Goal: Transaction & Acquisition: Purchase product/service

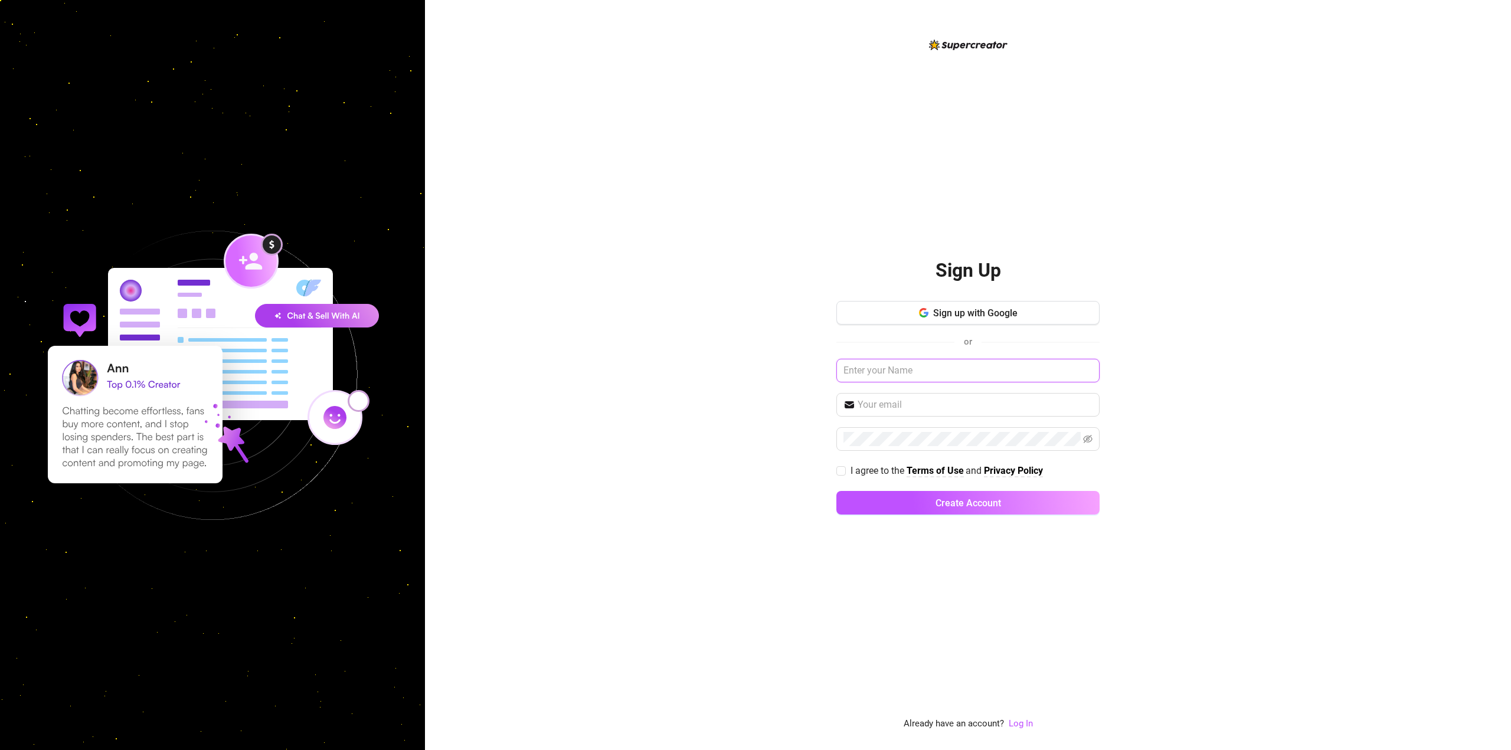
click at [969, 373] on input "text" at bounding box center [968, 371] width 263 height 24
drag, startPoint x: 983, startPoint y: 312, endPoint x: 662, endPoint y: 442, distance: 346.1
click at [582, 383] on div "Sign Up Sign up with Google or I agree to the Terms of Use and Privacy Policy C…" at bounding box center [968, 375] width 1086 height 750
click at [1023, 720] on link "Log In" at bounding box center [1021, 724] width 24 height 11
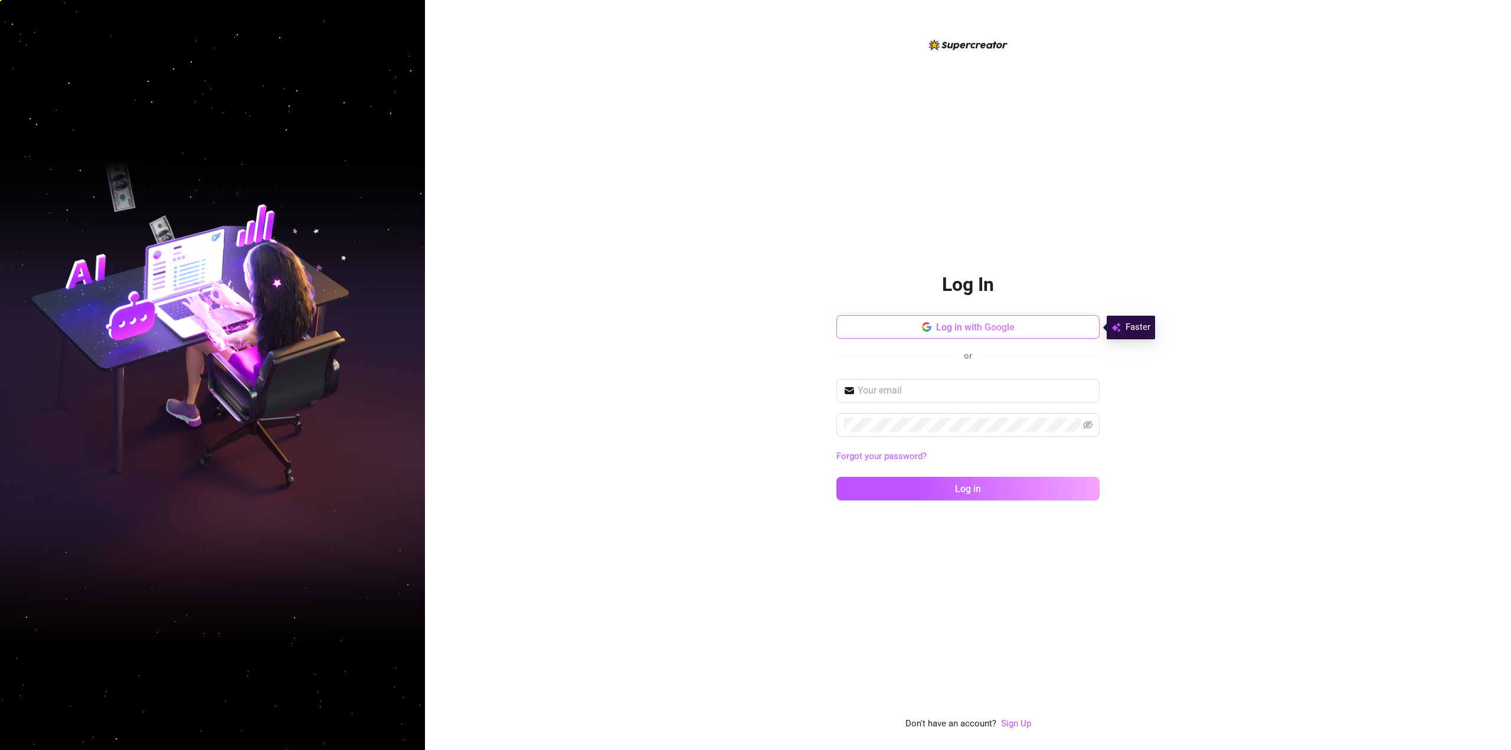
click at [964, 324] on span "Log in with Google" at bounding box center [975, 327] width 79 height 11
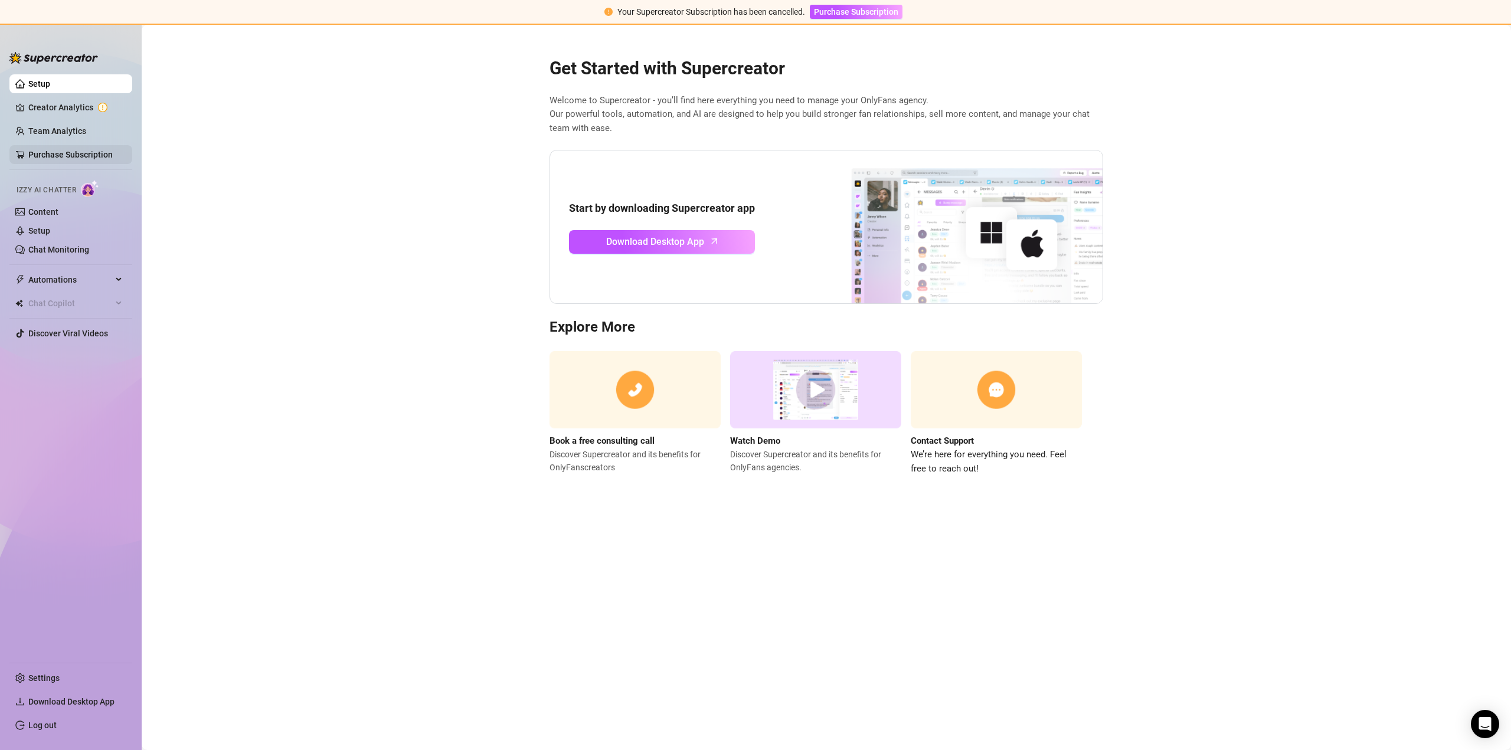
click at [41, 156] on link "Purchase Subscription" at bounding box center [70, 154] width 84 height 9
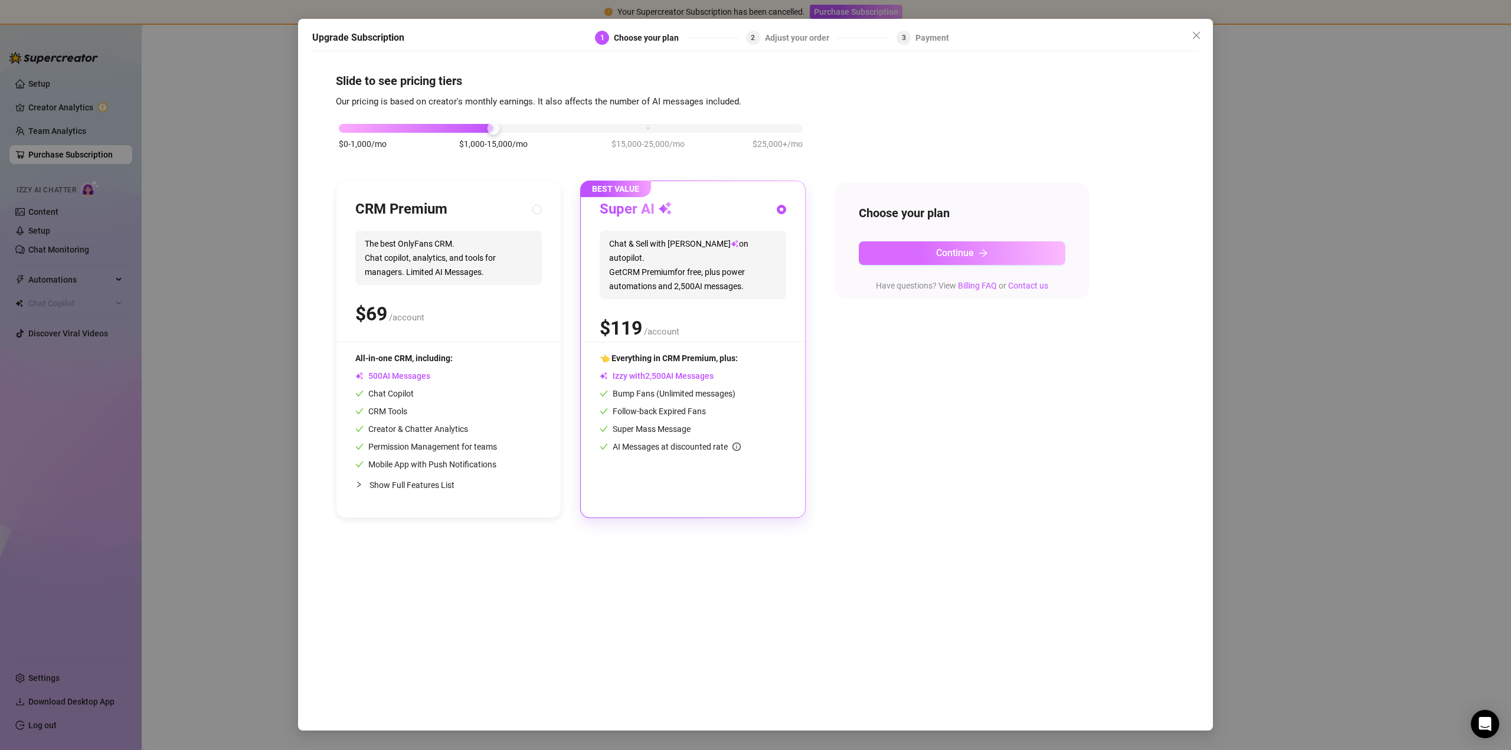
click at [955, 249] on span "Continue" at bounding box center [955, 252] width 38 height 11
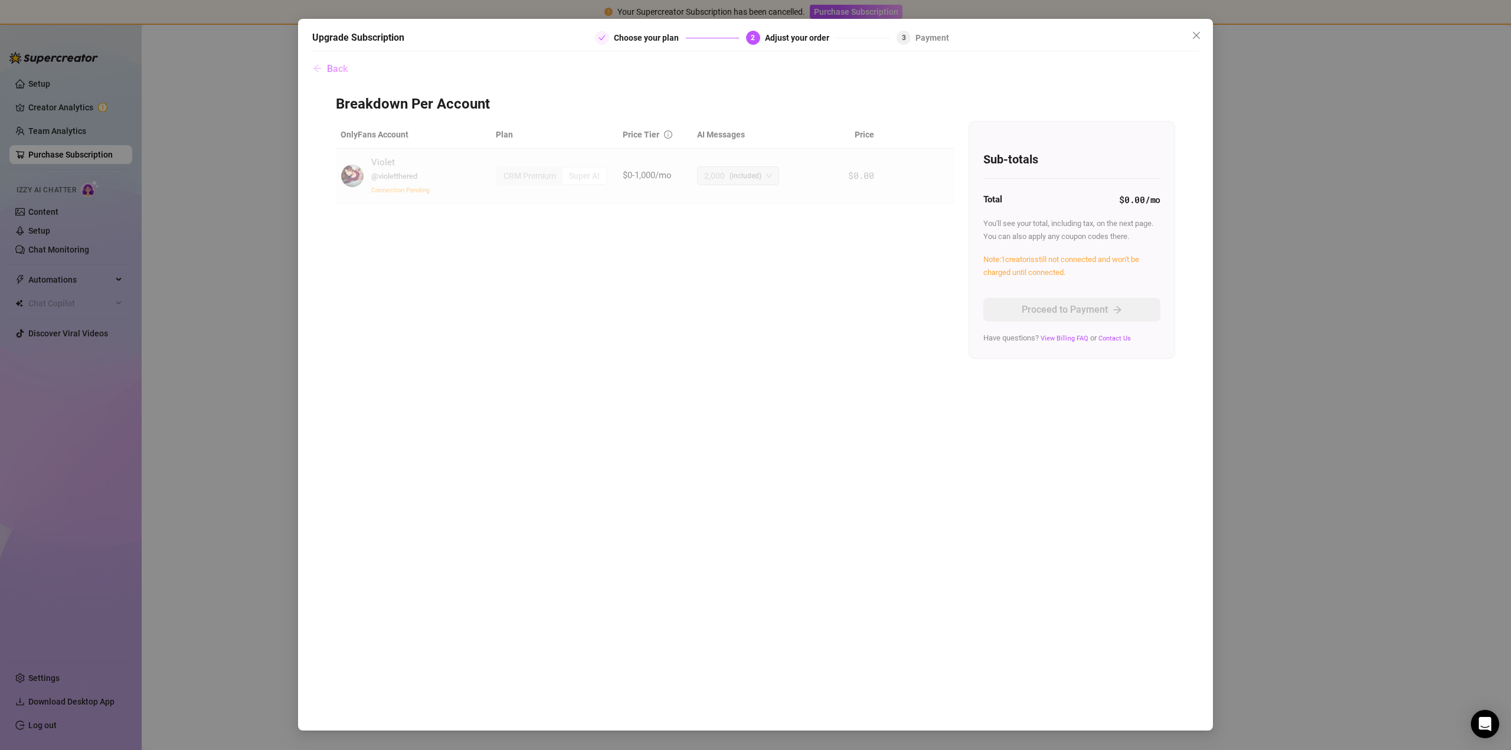
click at [339, 70] on span "Back" at bounding box center [337, 68] width 21 height 11
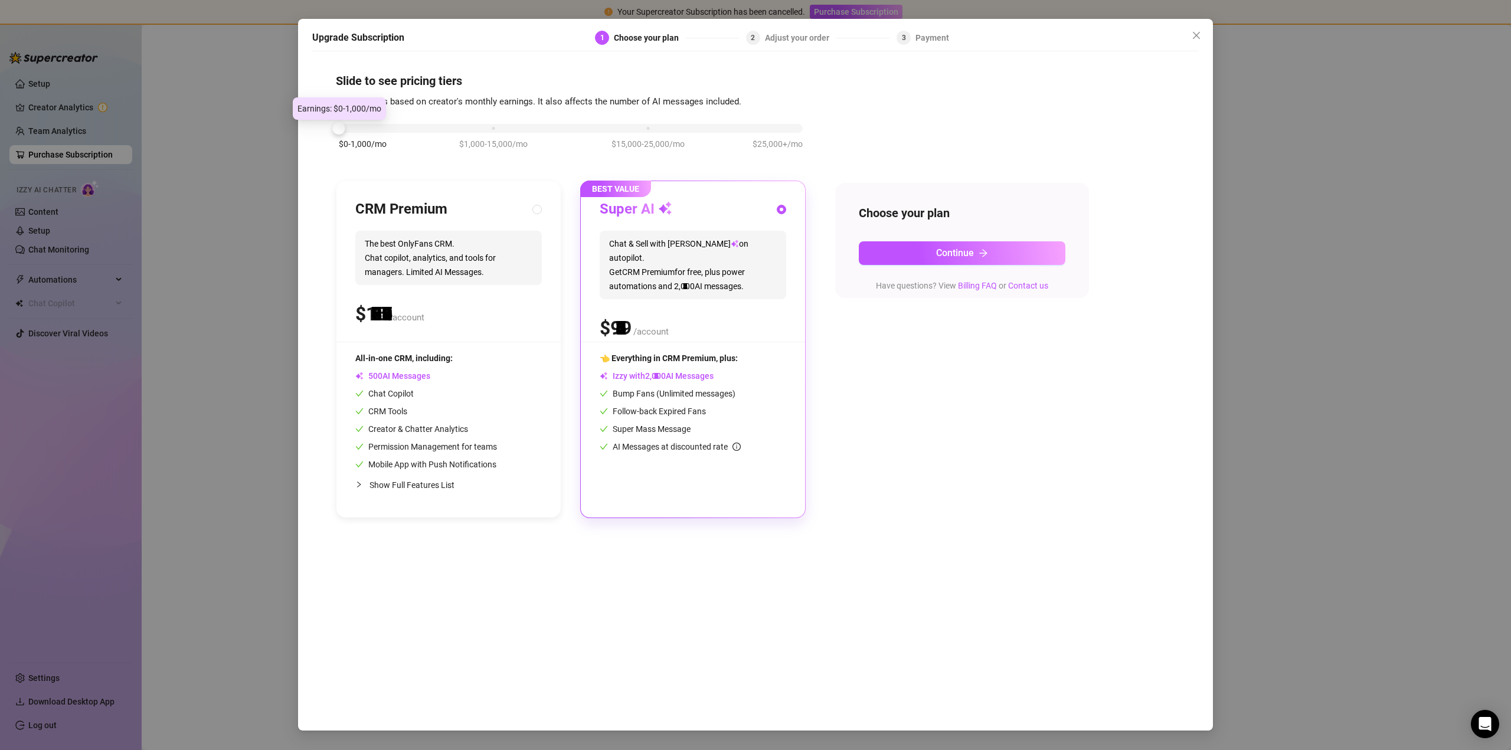
drag, startPoint x: 489, startPoint y: 122, endPoint x: 290, endPoint y: 133, distance: 198.7
click at [290, 133] on div "Upgrade Subscription 1 Choose your plan 2 Adjust your order 3 Payment Slide to …" at bounding box center [755, 375] width 1511 height 750
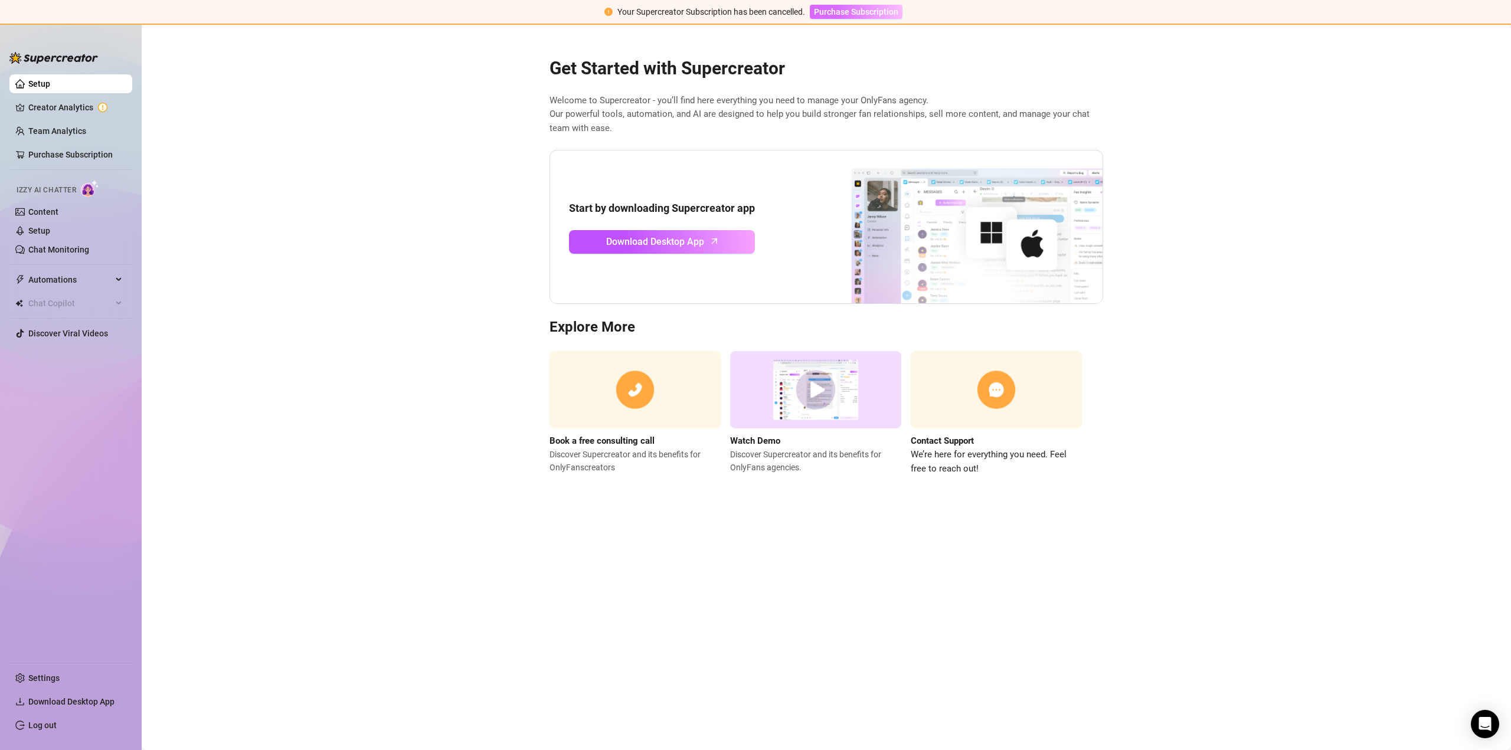
click at [836, 9] on span "Purchase Subscription" at bounding box center [856, 11] width 84 height 9
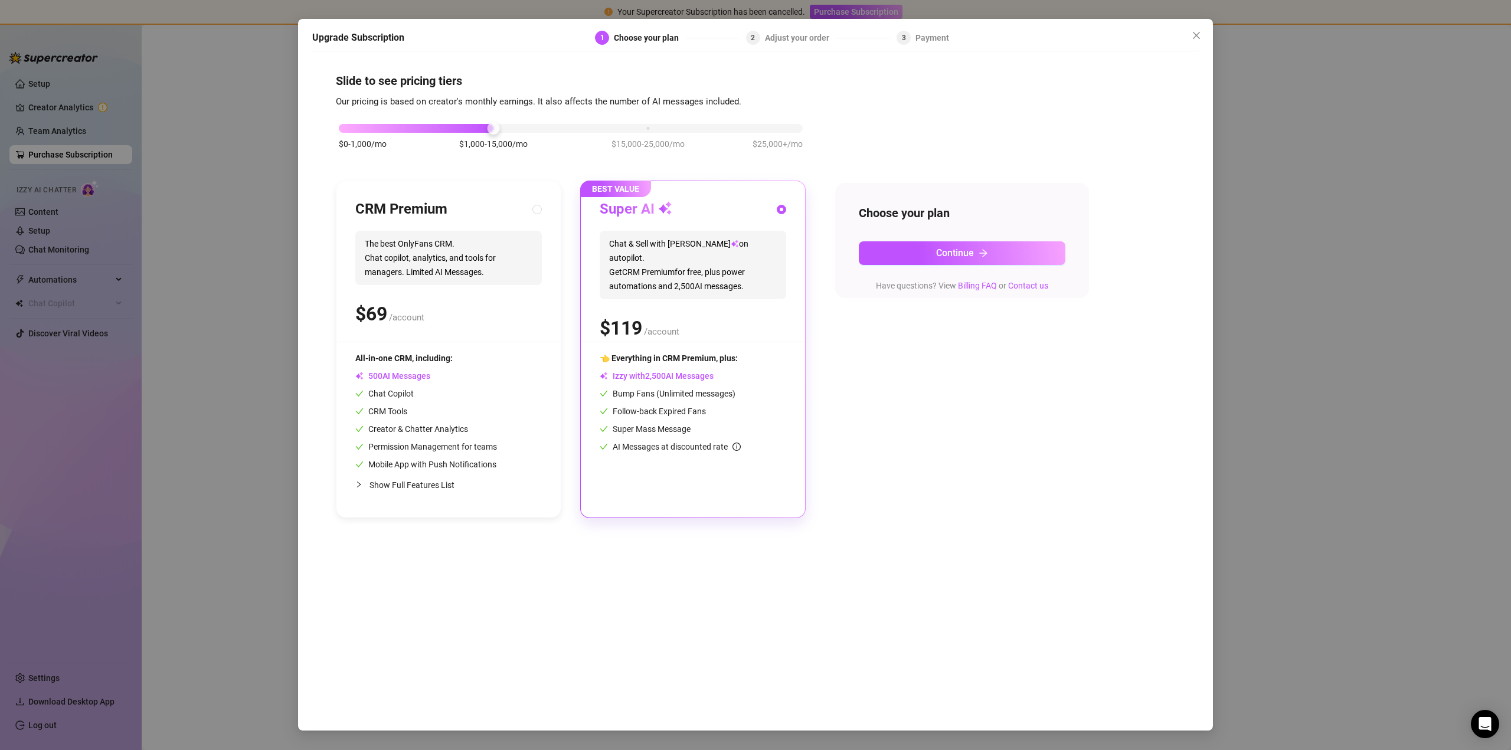
click at [391, 483] on span "Show Full Features List" at bounding box center [412, 485] width 85 height 9
radio input "true"
radio input "false"
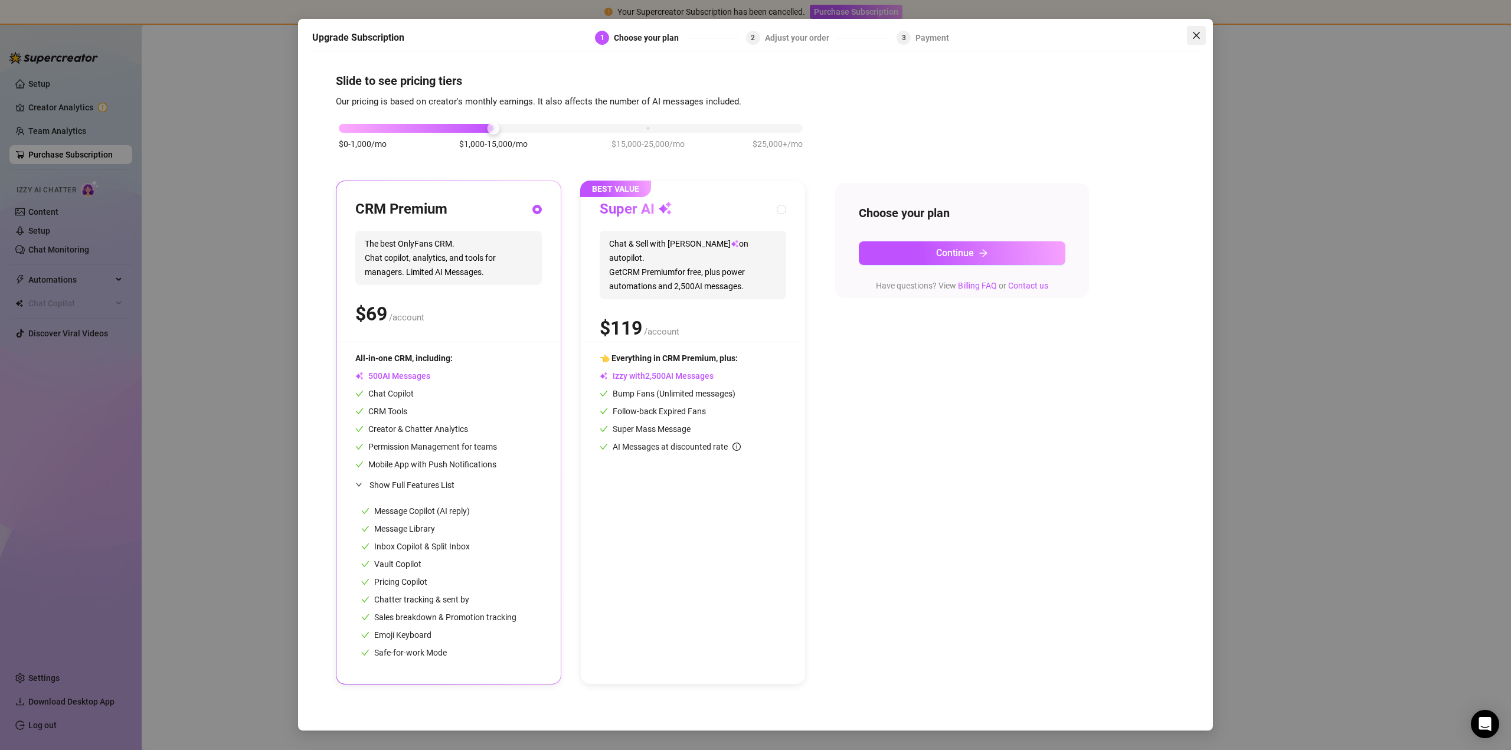
click at [1203, 35] on span "Close" at bounding box center [1196, 35] width 19 height 9
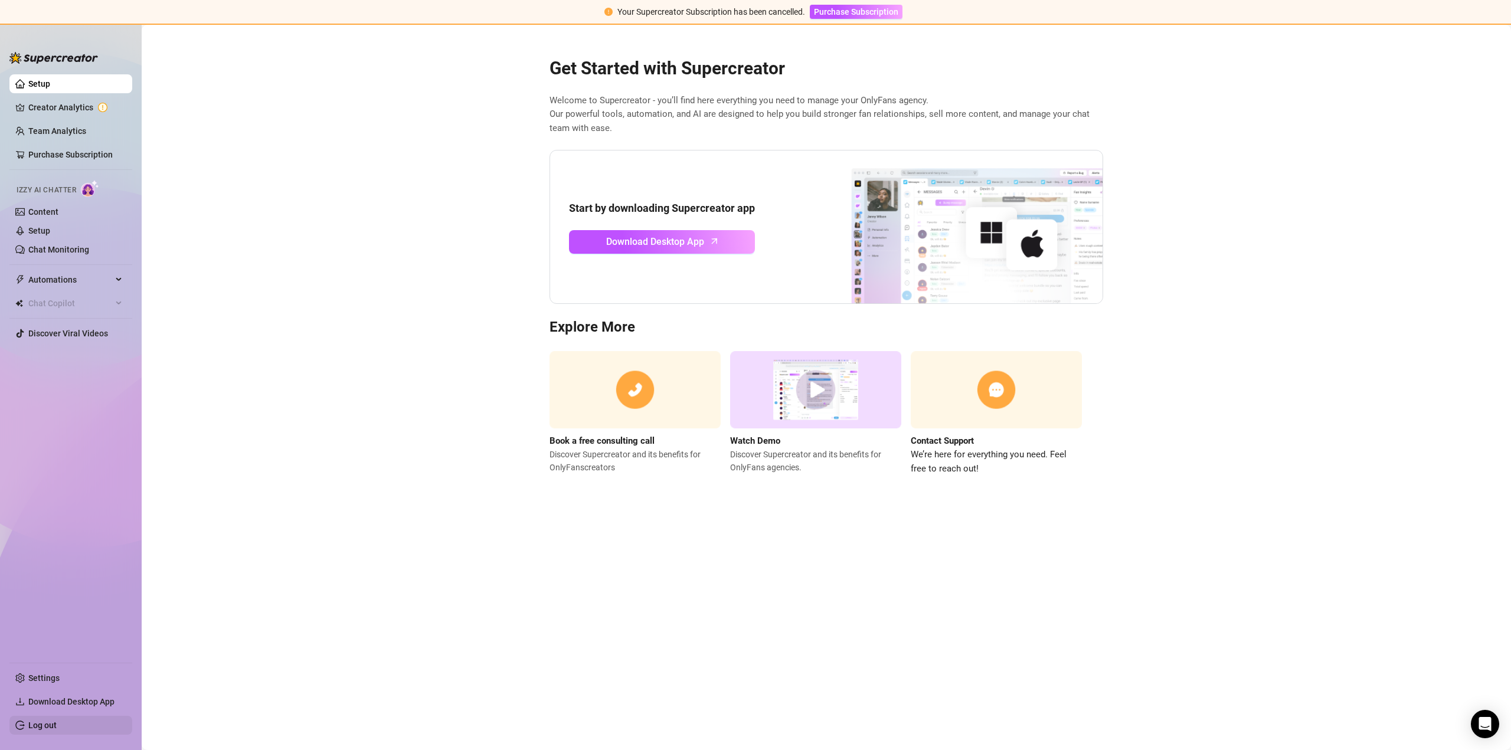
click at [43, 721] on link "Log out" at bounding box center [42, 725] width 28 height 9
click at [683, 240] on span "Download Desktop App" at bounding box center [655, 241] width 98 height 15
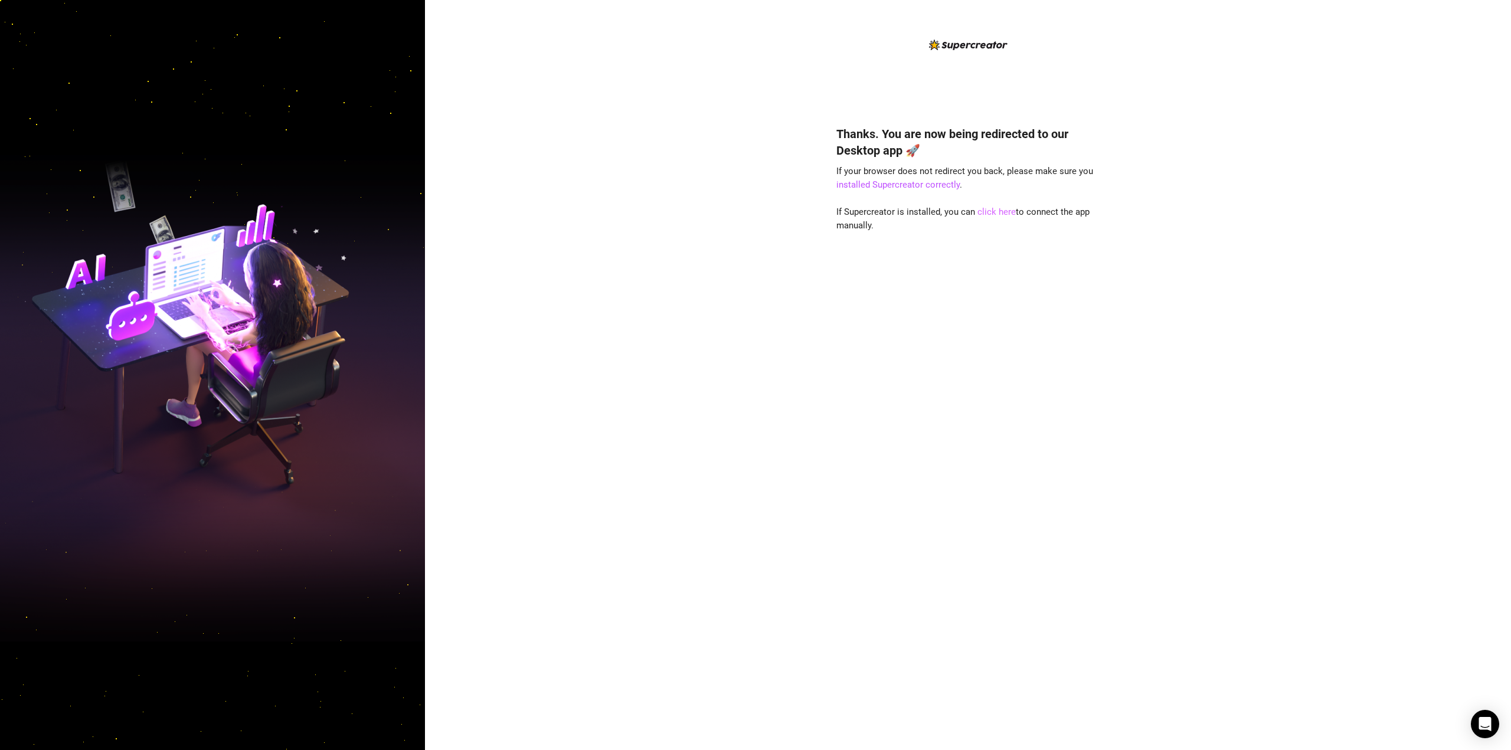
click at [981, 208] on link "click here" at bounding box center [997, 212] width 38 height 11
click at [916, 181] on link "installed Supercreator correctly" at bounding box center [898, 184] width 123 height 11
click at [998, 211] on link "click here" at bounding box center [997, 212] width 38 height 11
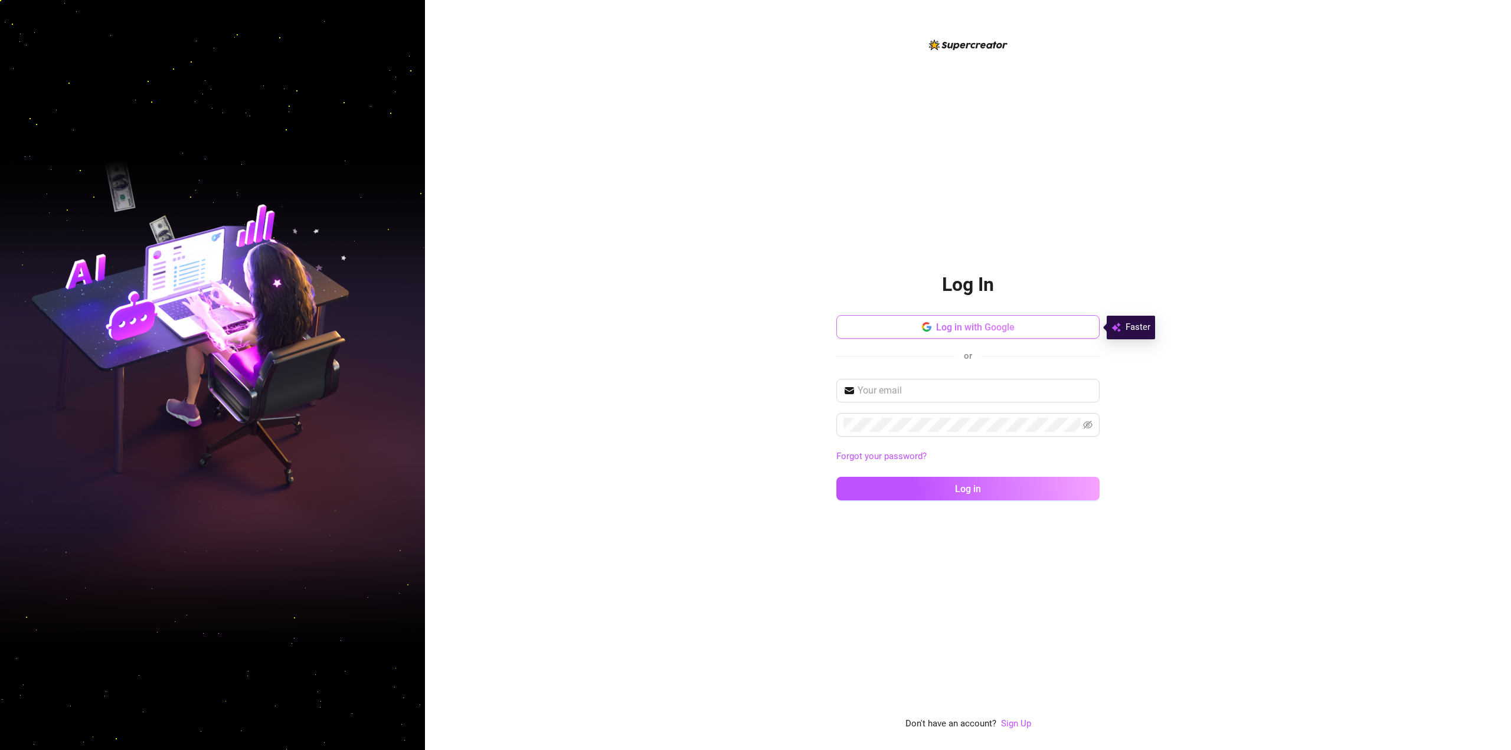
click at [907, 329] on button "Log in with Google" at bounding box center [968, 327] width 263 height 24
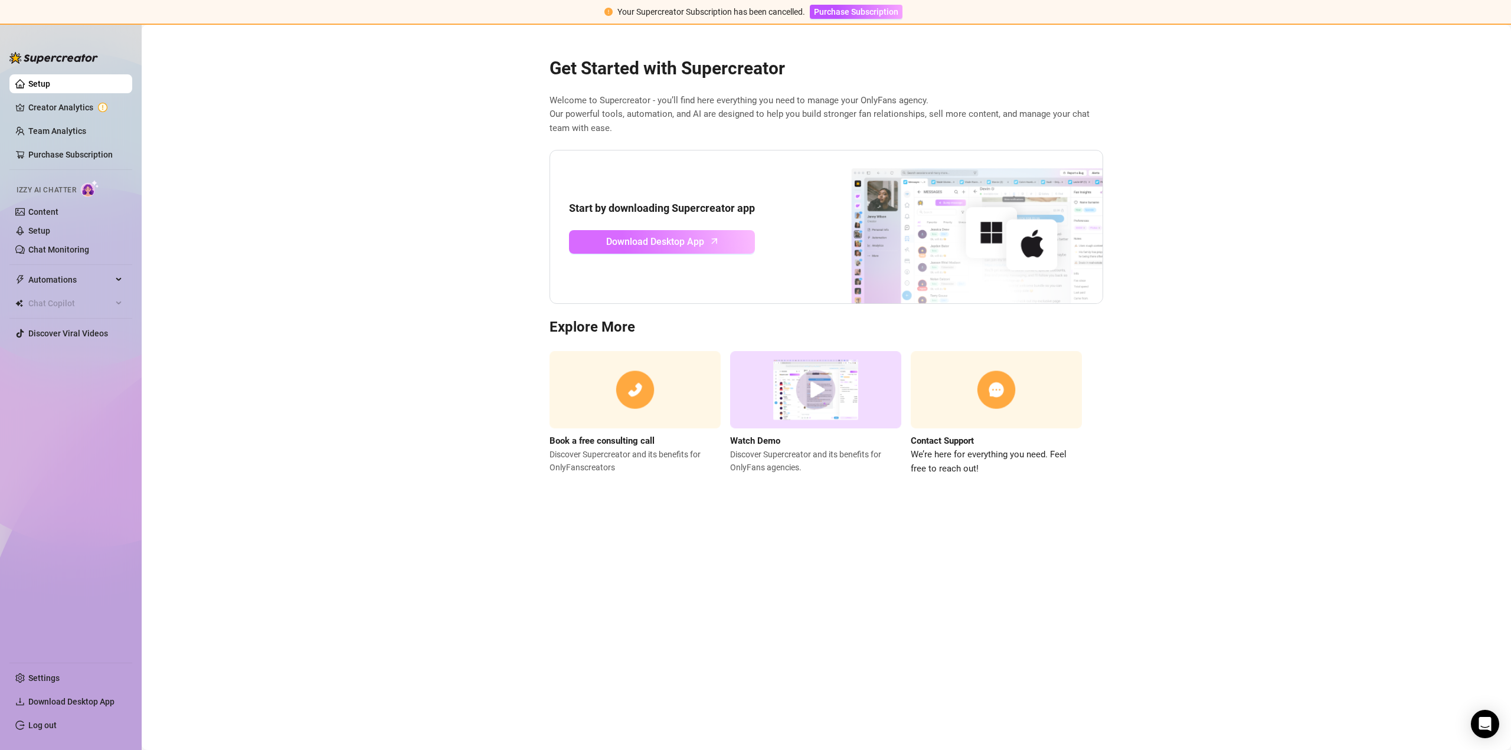
click at [632, 243] on span "Download Desktop App" at bounding box center [655, 241] width 98 height 15
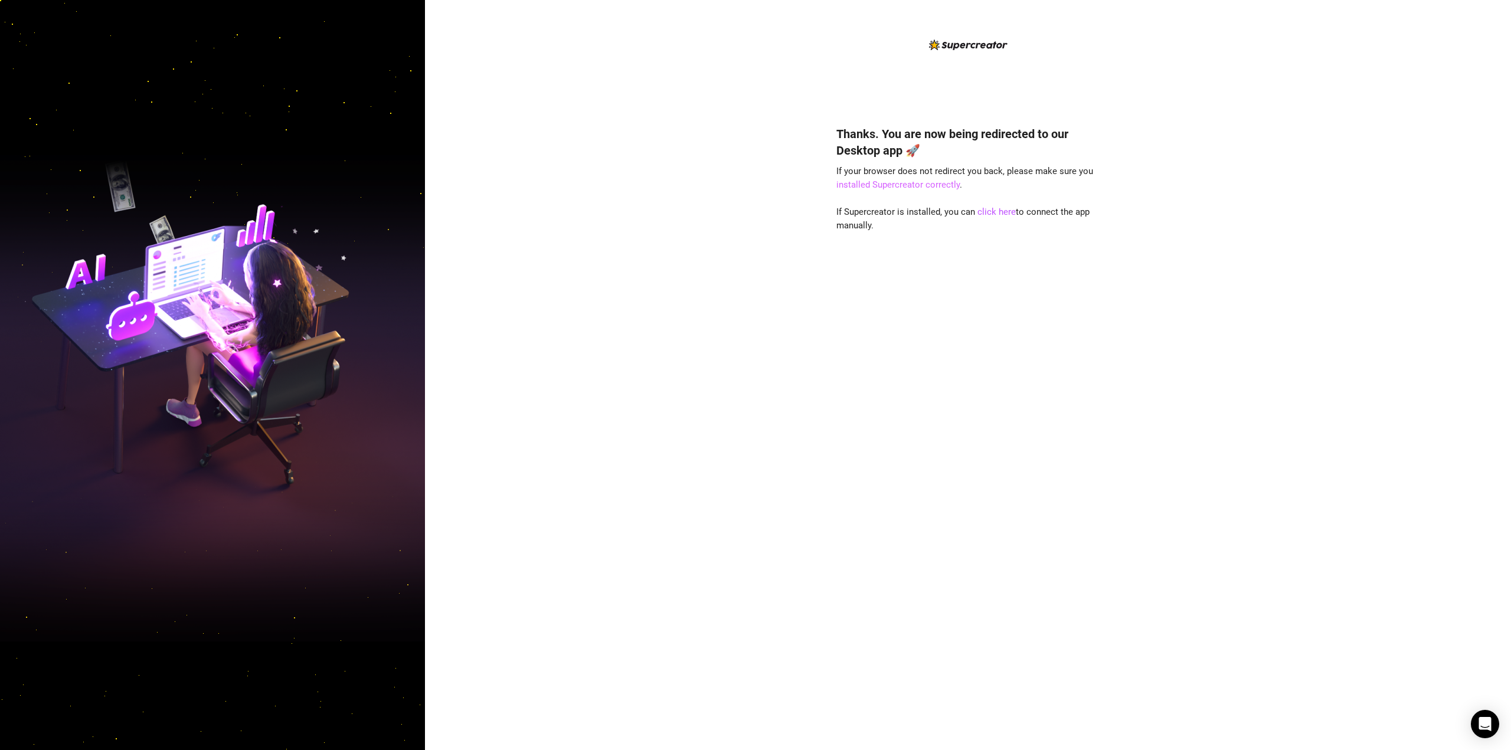
click at [914, 182] on link "installed Supercreator correctly" at bounding box center [898, 184] width 123 height 11
drag, startPoint x: 636, startPoint y: 0, endPoint x: 1206, endPoint y: 93, distance: 577.8
click at [1206, 93] on div "Thanks. You are now being redirected to our Desktop app 🚀 If your browser does …" at bounding box center [968, 375] width 1086 height 750
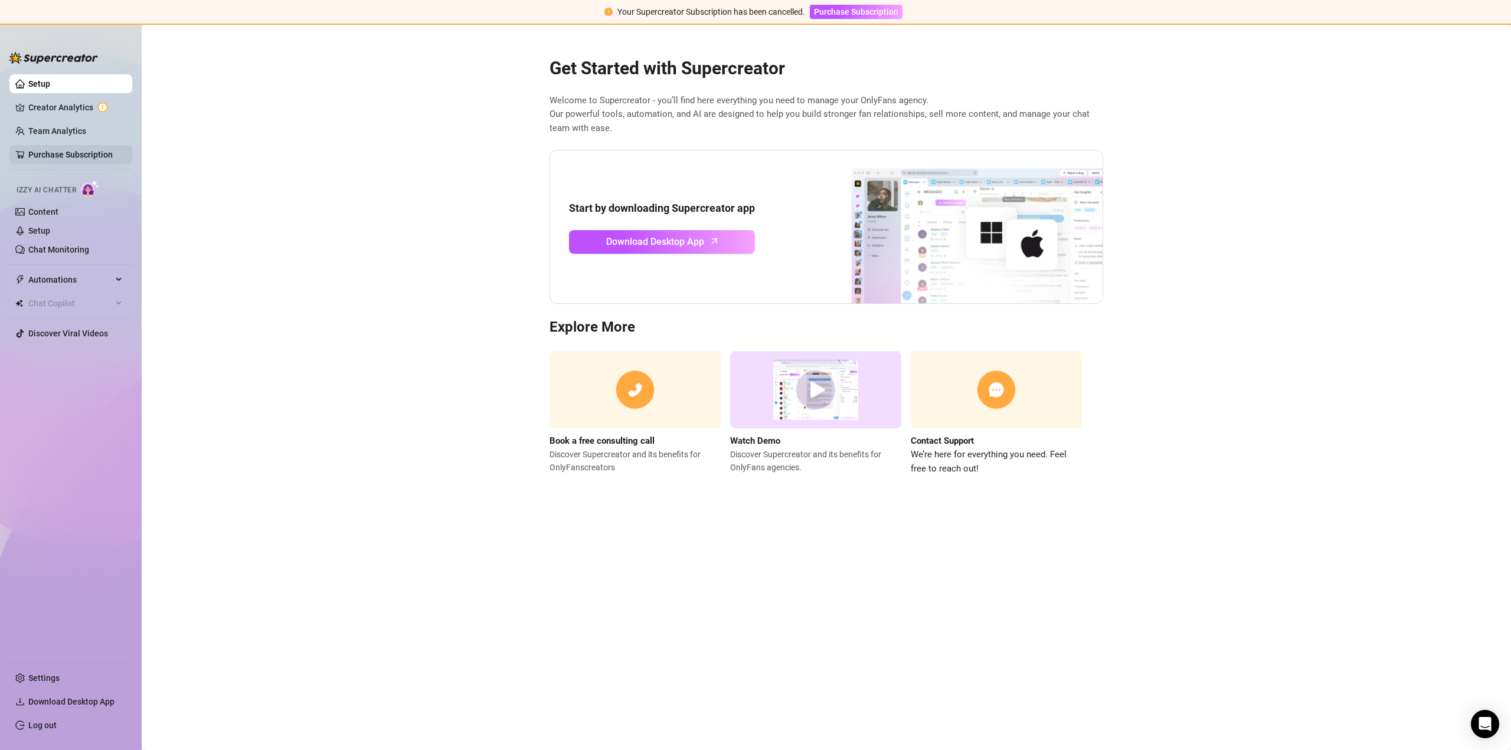
drag, startPoint x: 51, startPoint y: 148, endPoint x: 29, endPoint y: 159, distance: 24.6
click at [29, 159] on link "Purchase Subscription" at bounding box center [70, 154] width 84 height 9
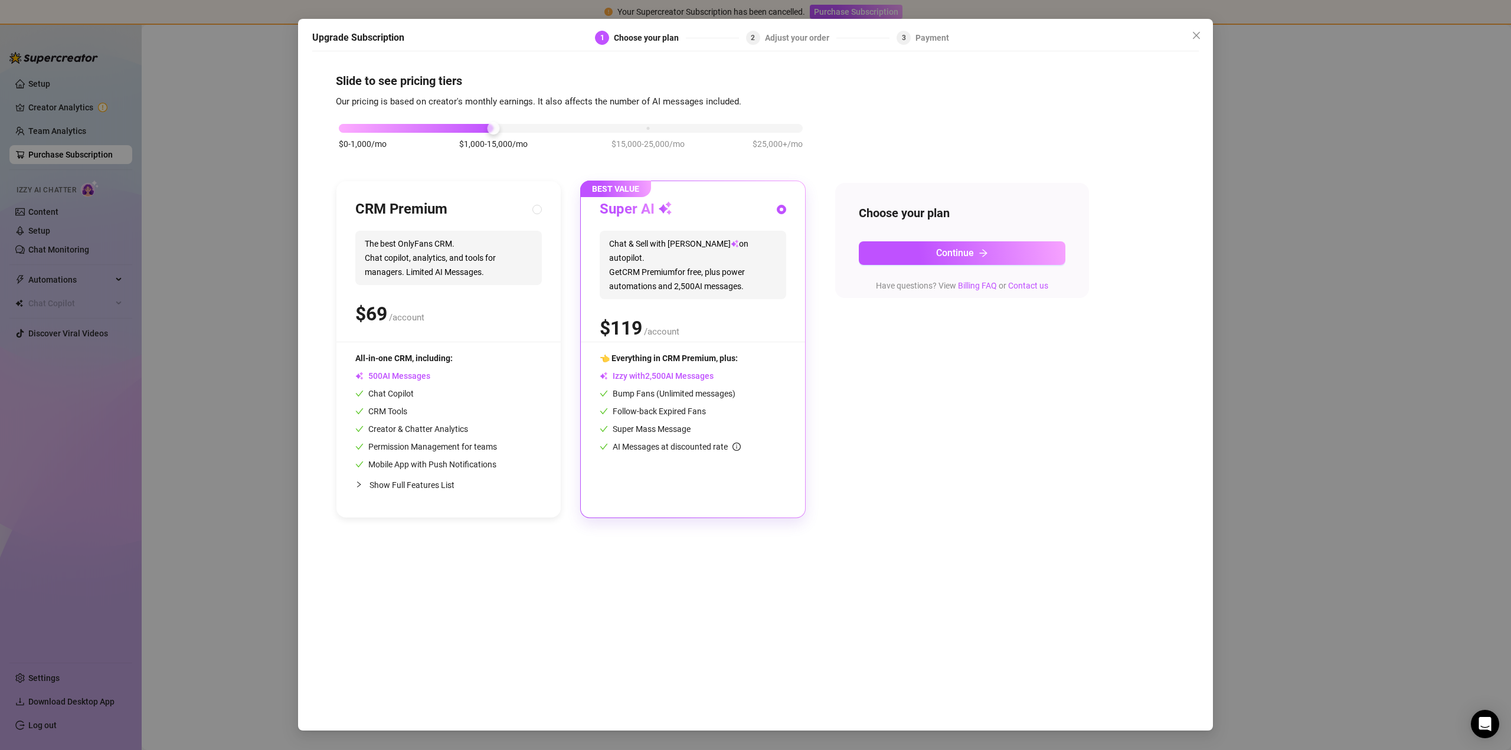
click at [500, 224] on div "CRM Premium The best OnlyFans CRM. Chat copilot, analytics, and tools for manag…" at bounding box center [448, 271] width 187 height 142
radio input "true"
radio input "false"
click at [413, 484] on span "Show Full Features List" at bounding box center [412, 485] width 85 height 9
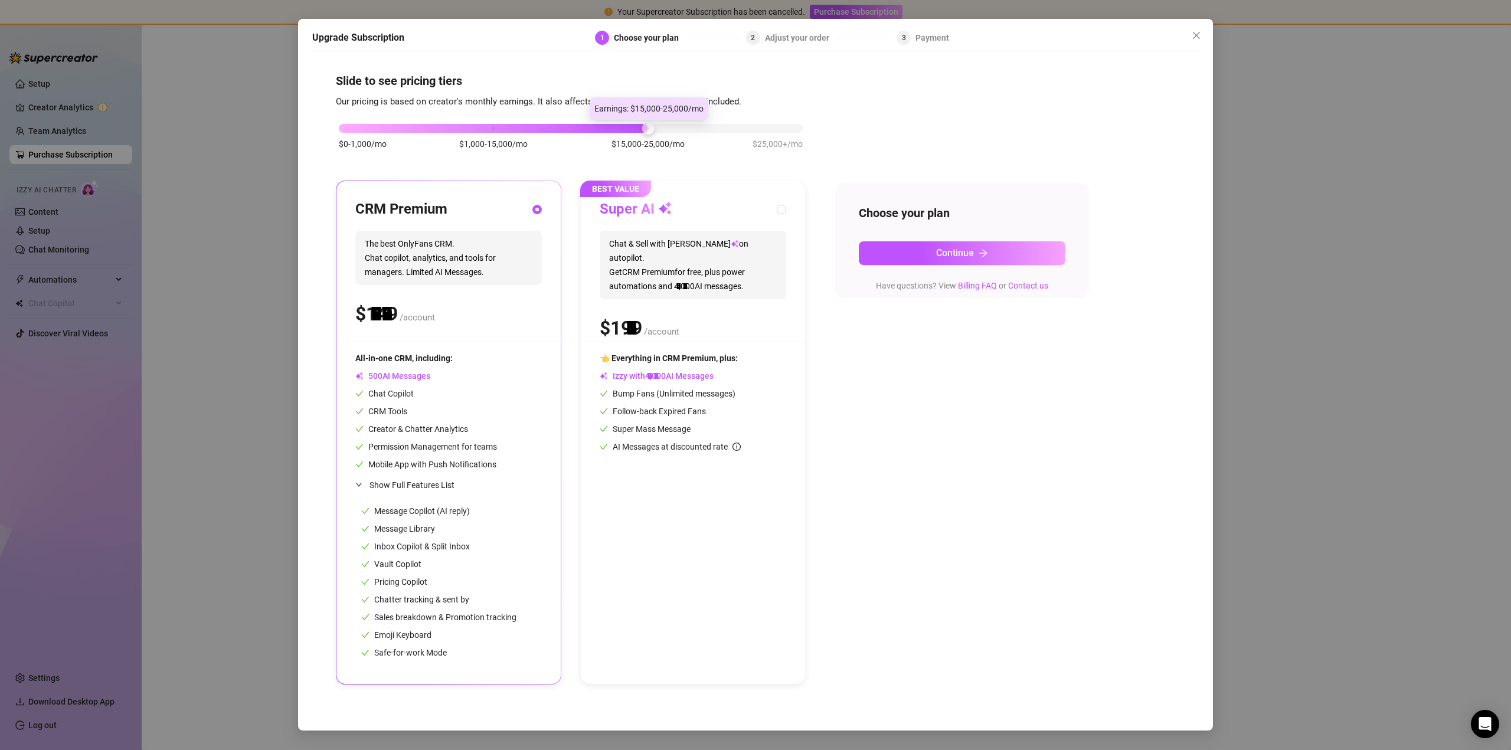
drag, startPoint x: 495, startPoint y: 123, endPoint x: 600, endPoint y: 129, distance: 105.3
click at [600, 129] on div "$0-1,000/mo $1,000-15,000/mo $15,000-25,000/mo $25,000+/mo" at bounding box center [571, 125] width 464 height 7
drag, startPoint x: 649, startPoint y: 125, endPoint x: 800, endPoint y: 128, distance: 150.6
click at [800, 128] on div at bounding box center [803, 128] width 12 height 12
drag, startPoint x: 801, startPoint y: 127, endPoint x: 508, endPoint y: 122, distance: 293.5
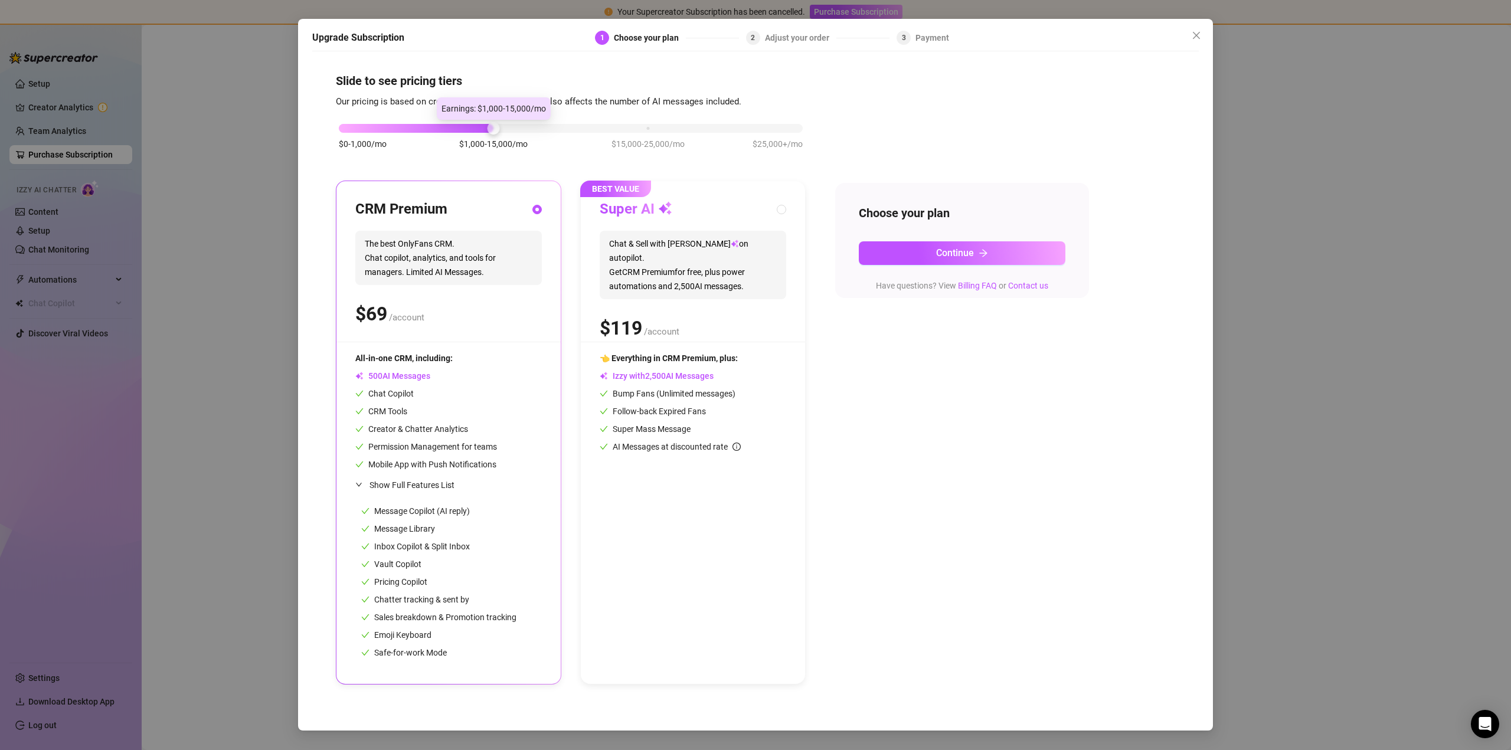
click at [508, 122] on div "$0-1,000/mo $1,000-15,000/mo $15,000-25,000/mo $25,000+/mo" at bounding box center [571, 125] width 464 height 7
click at [912, 257] on button "Continue" at bounding box center [962, 253] width 207 height 24
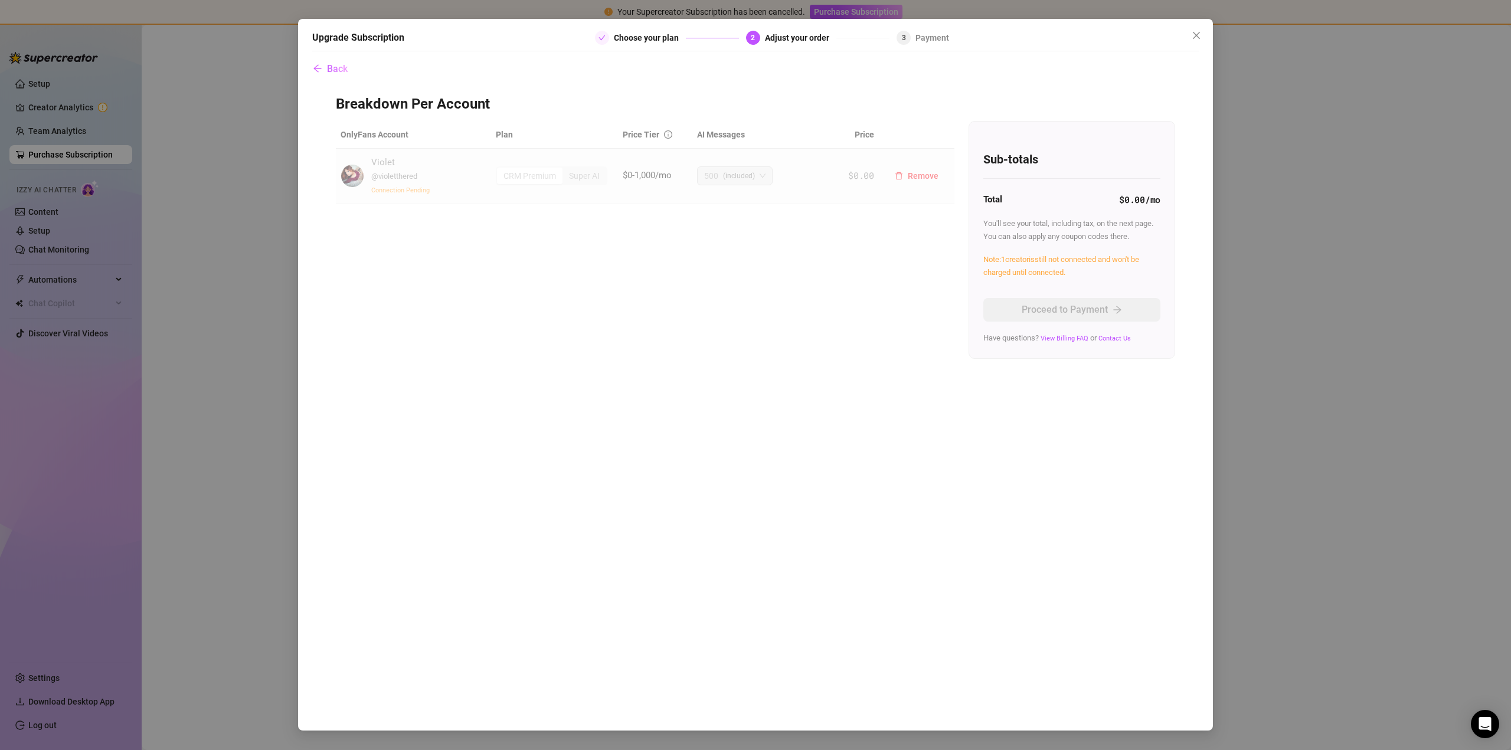
click at [384, 179] on span "@ violetthered" at bounding box center [394, 176] width 46 height 9
click at [354, 175] on img at bounding box center [352, 176] width 22 height 22
click at [328, 72] on span "Back" at bounding box center [337, 68] width 21 height 11
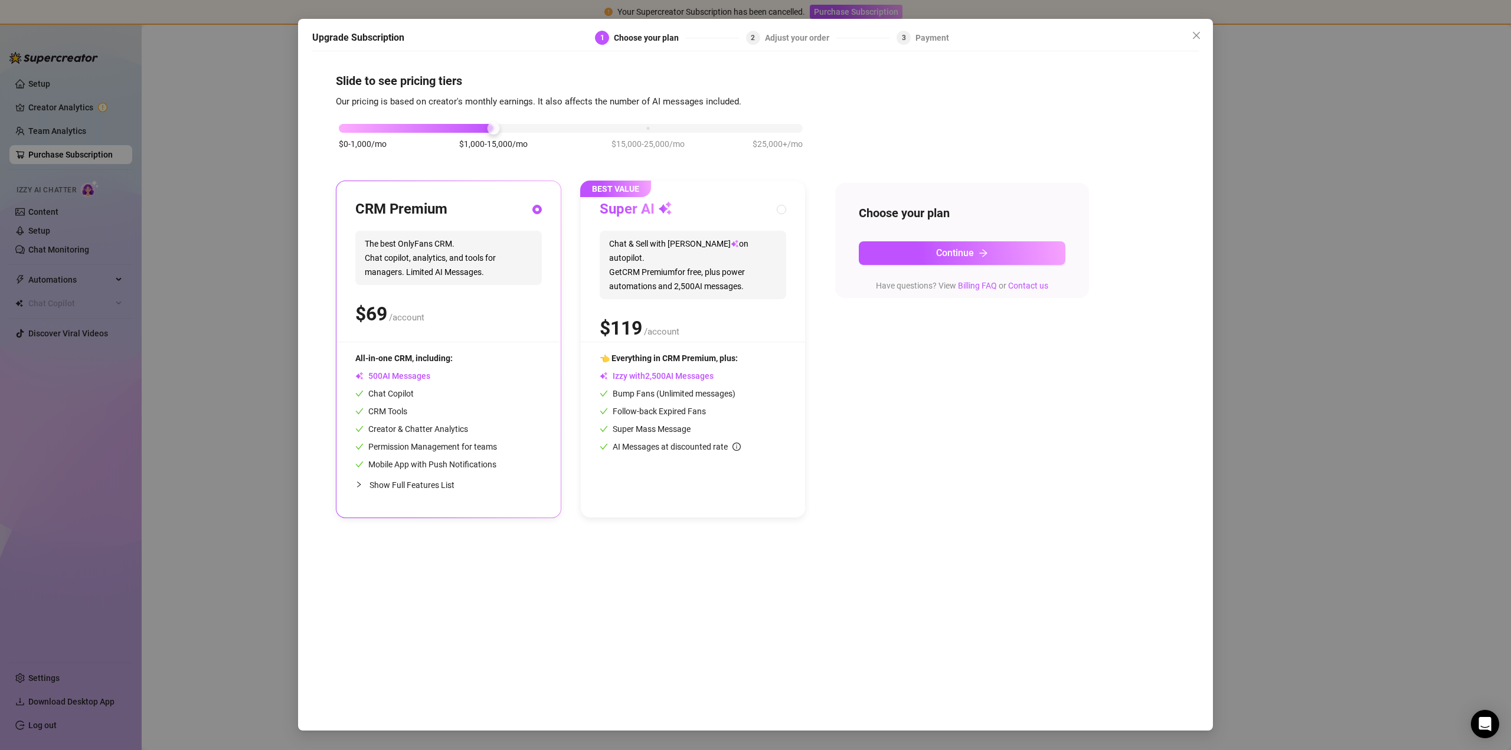
click at [242, 88] on div "Upgrade Subscription 1 Choose your plan 2 Adjust your order 3 Payment Slide to …" at bounding box center [755, 375] width 1511 height 750
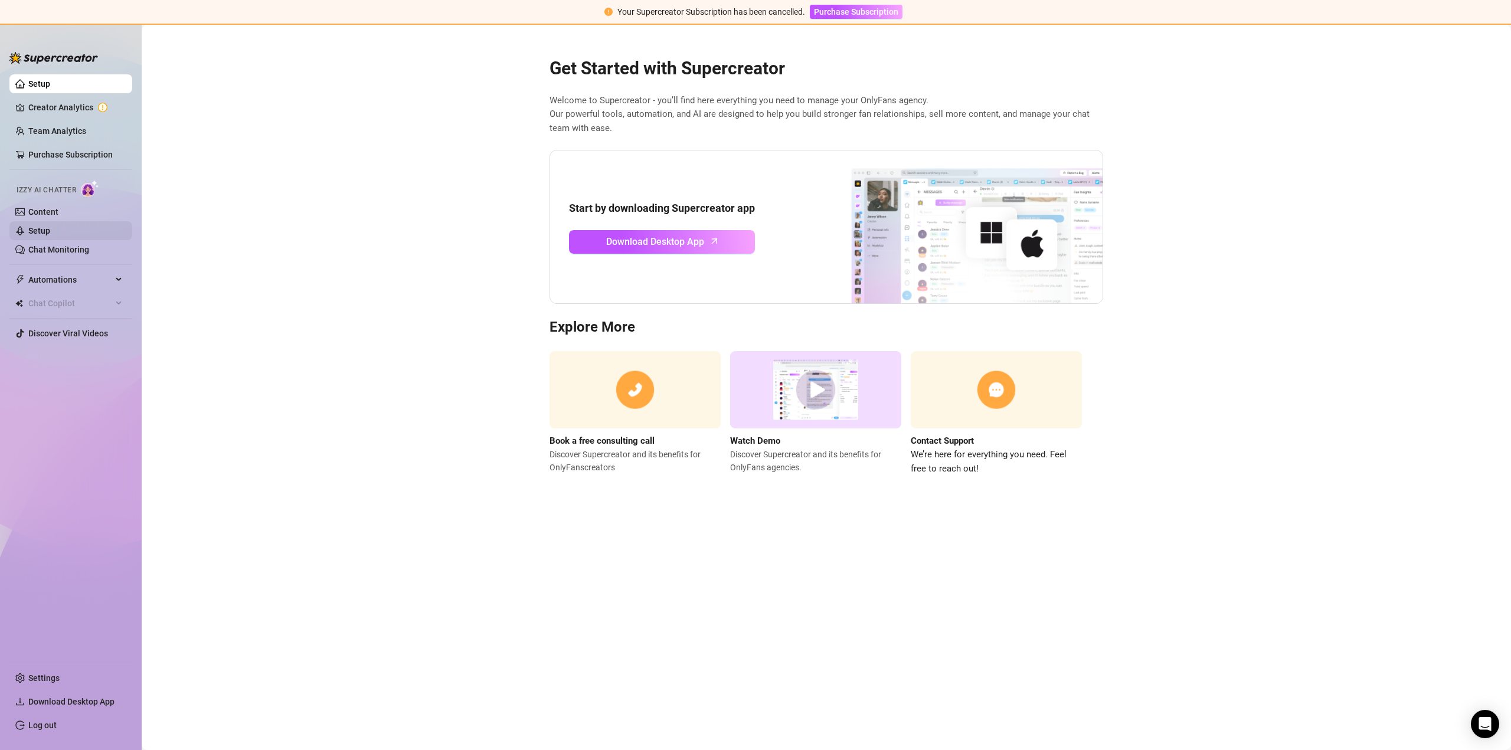
click at [35, 230] on link "Setup" at bounding box center [39, 230] width 22 height 9
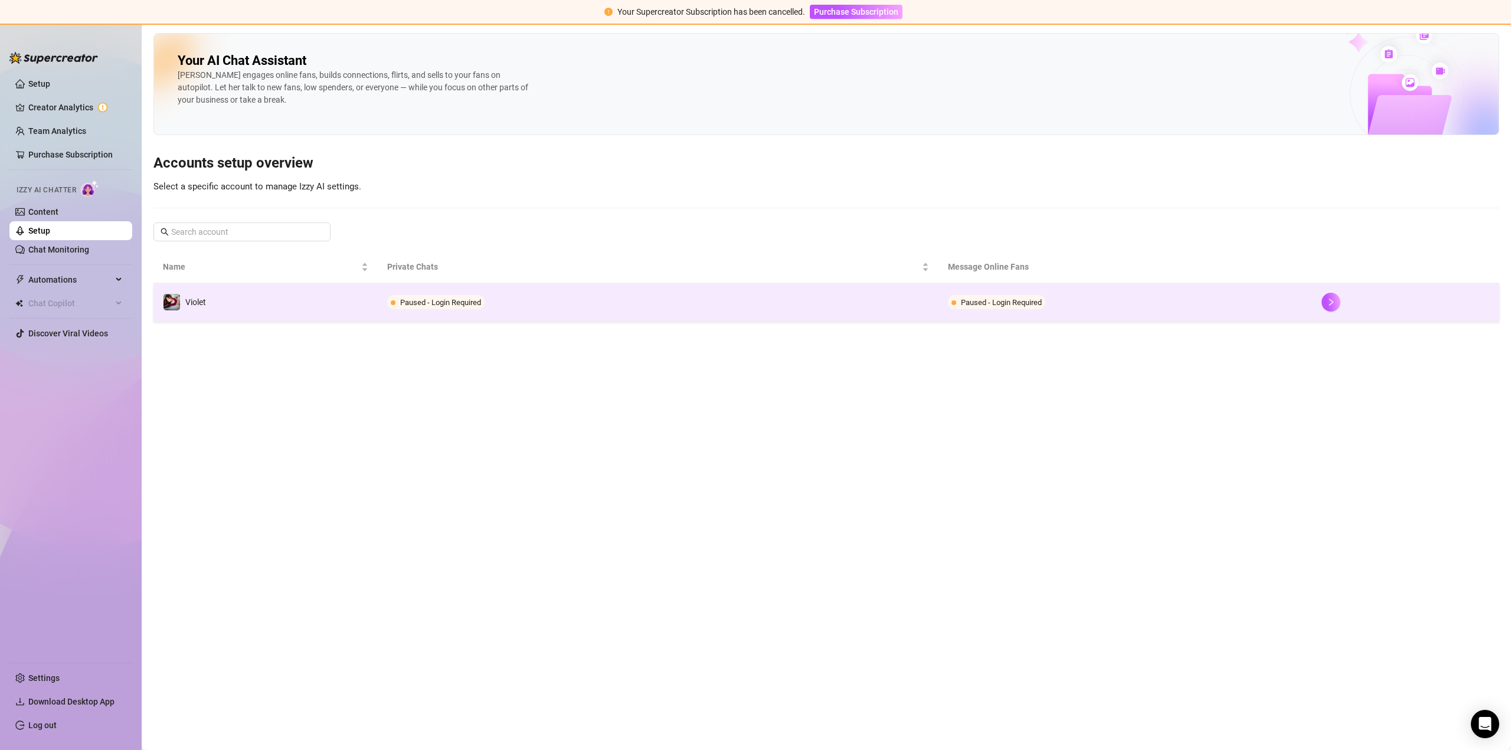
click at [331, 302] on td "Violet" at bounding box center [266, 302] width 224 height 38
